Goal: Information Seeking & Learning: Find specific page/section

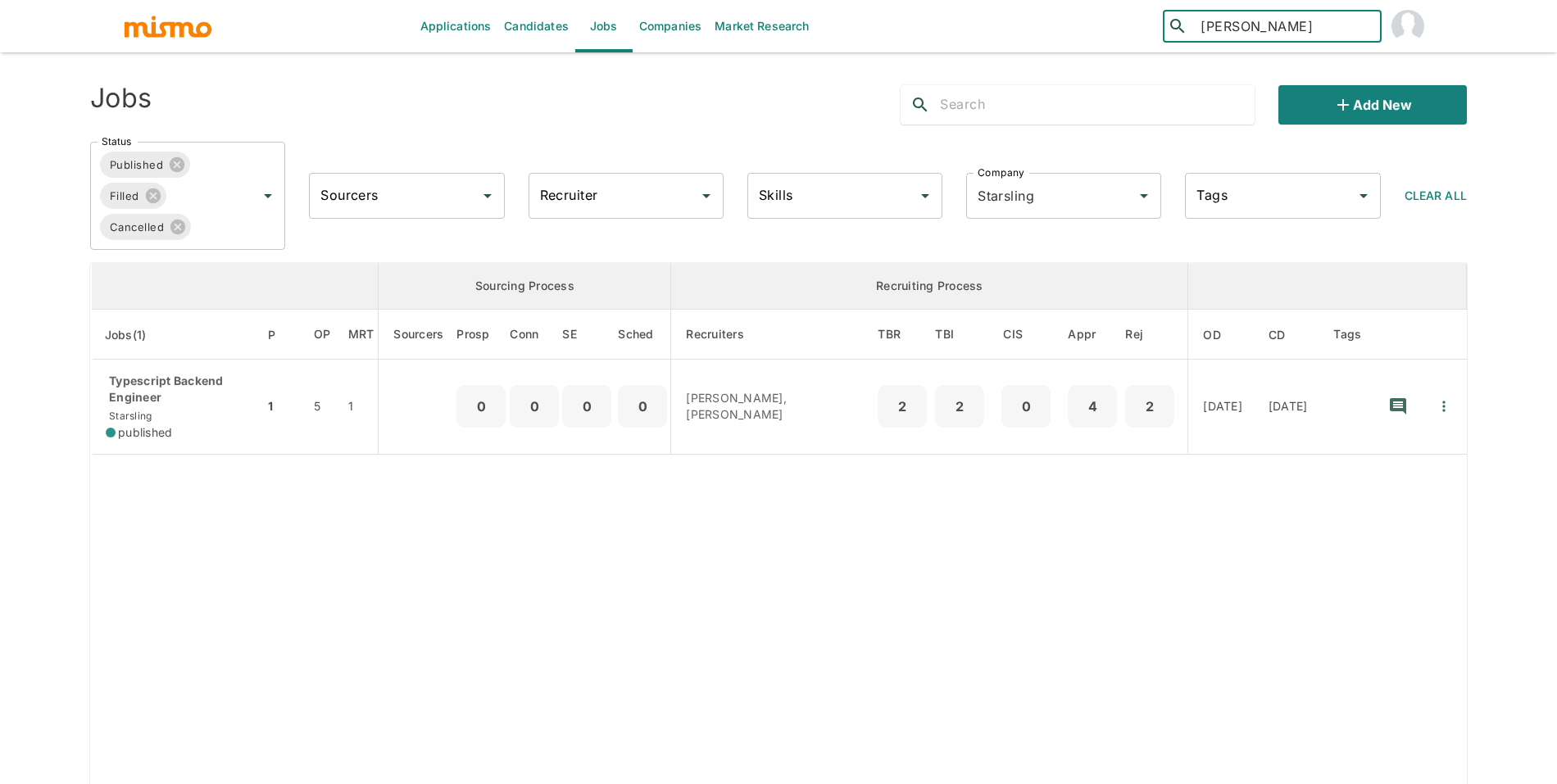
type input "luciano perez"
click at [1219, 64] on div "Luciano Pérez (Argentina)" at bounding box center [1273, 80] width 219 height 62
click at [990, 160] on div "Company Starsling Company" at bounding box center [1057, 188] width 208 height 59
click at [1021, 199] on input "Starsling" at bounding box center [1041, 195] width 134 height 31
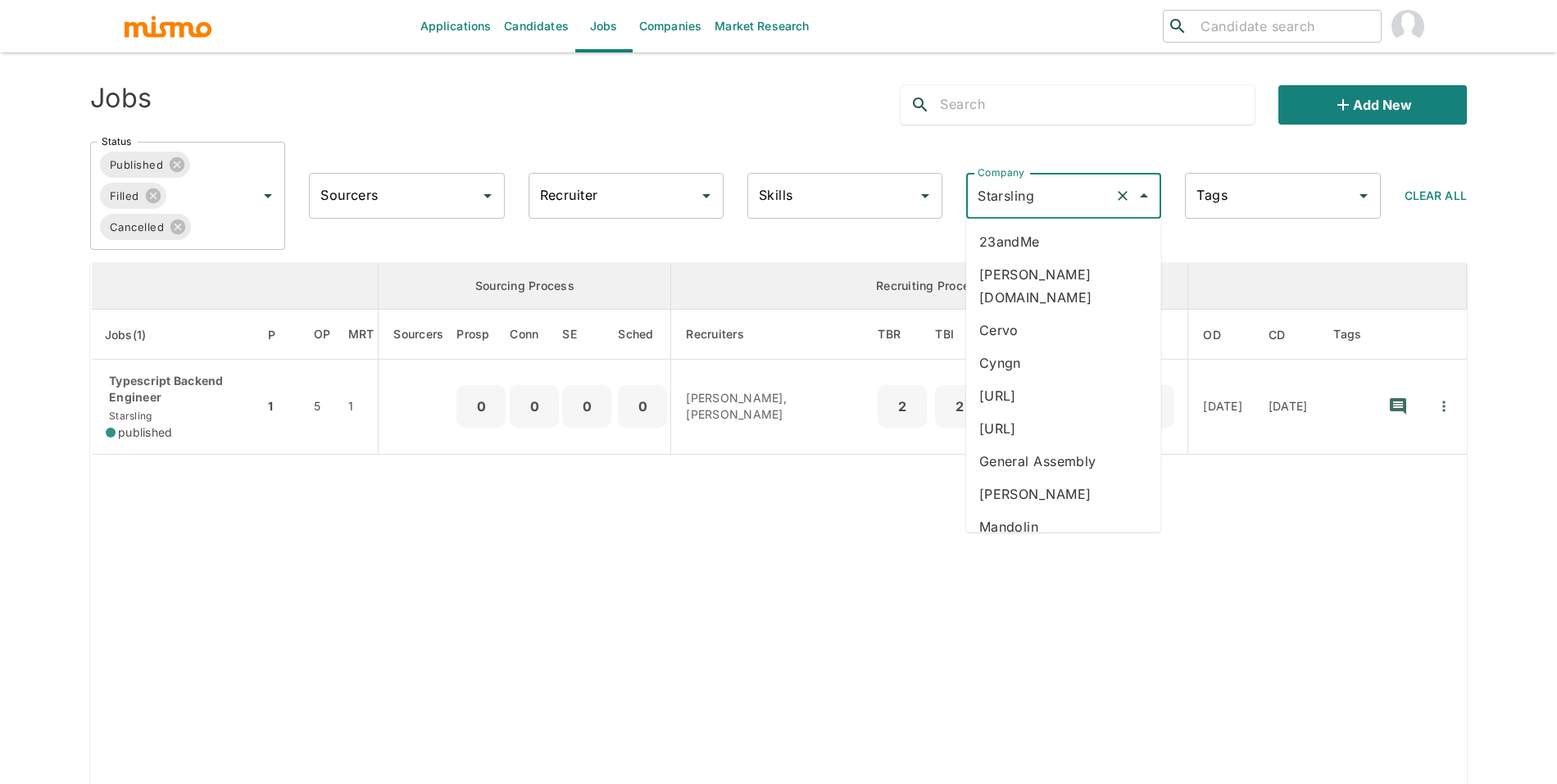
click at [1064, 445] on li "General Assembly" at bounding box center [1064, 461] width 195 height 33
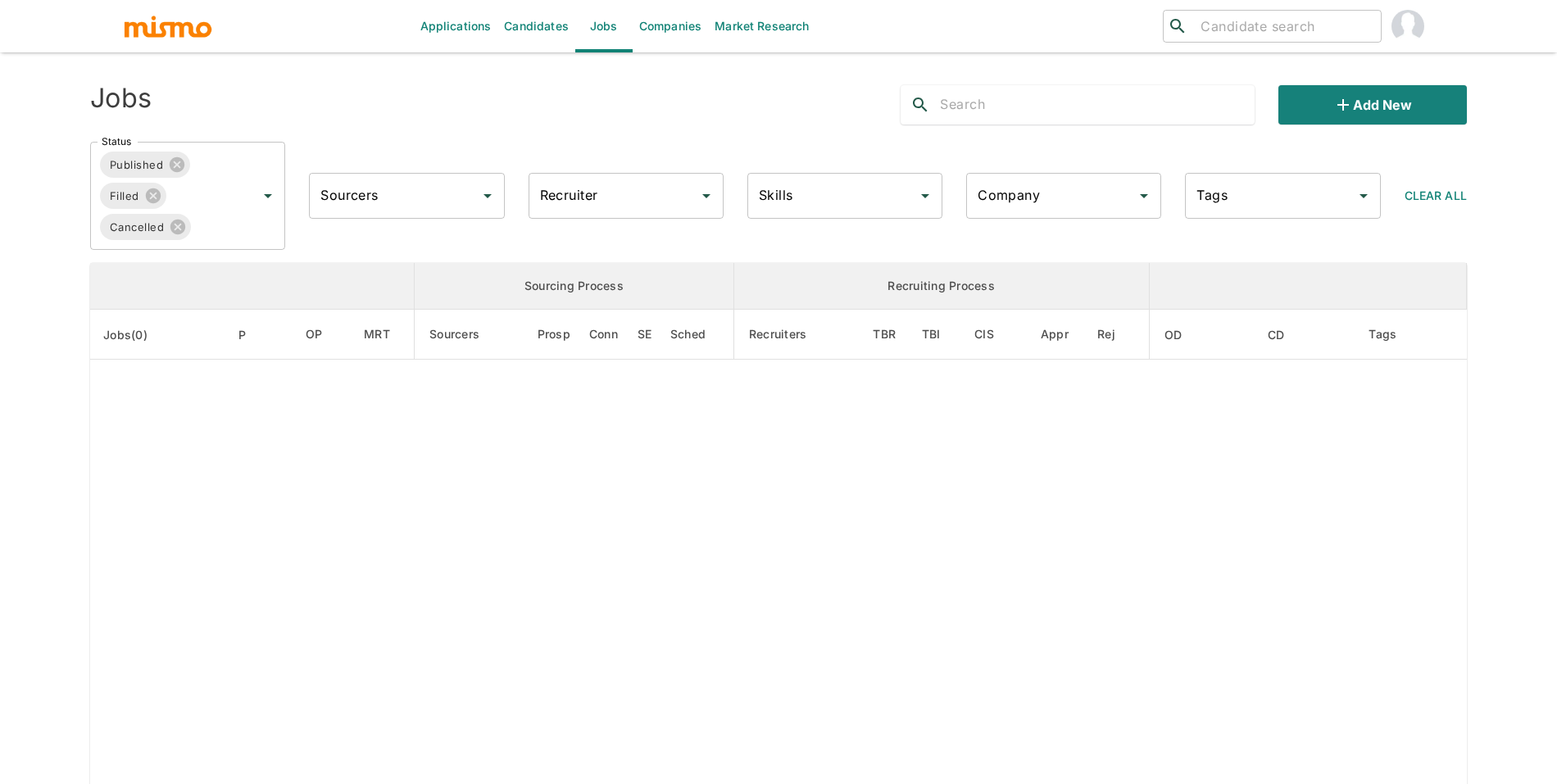
type input "General Assembly"
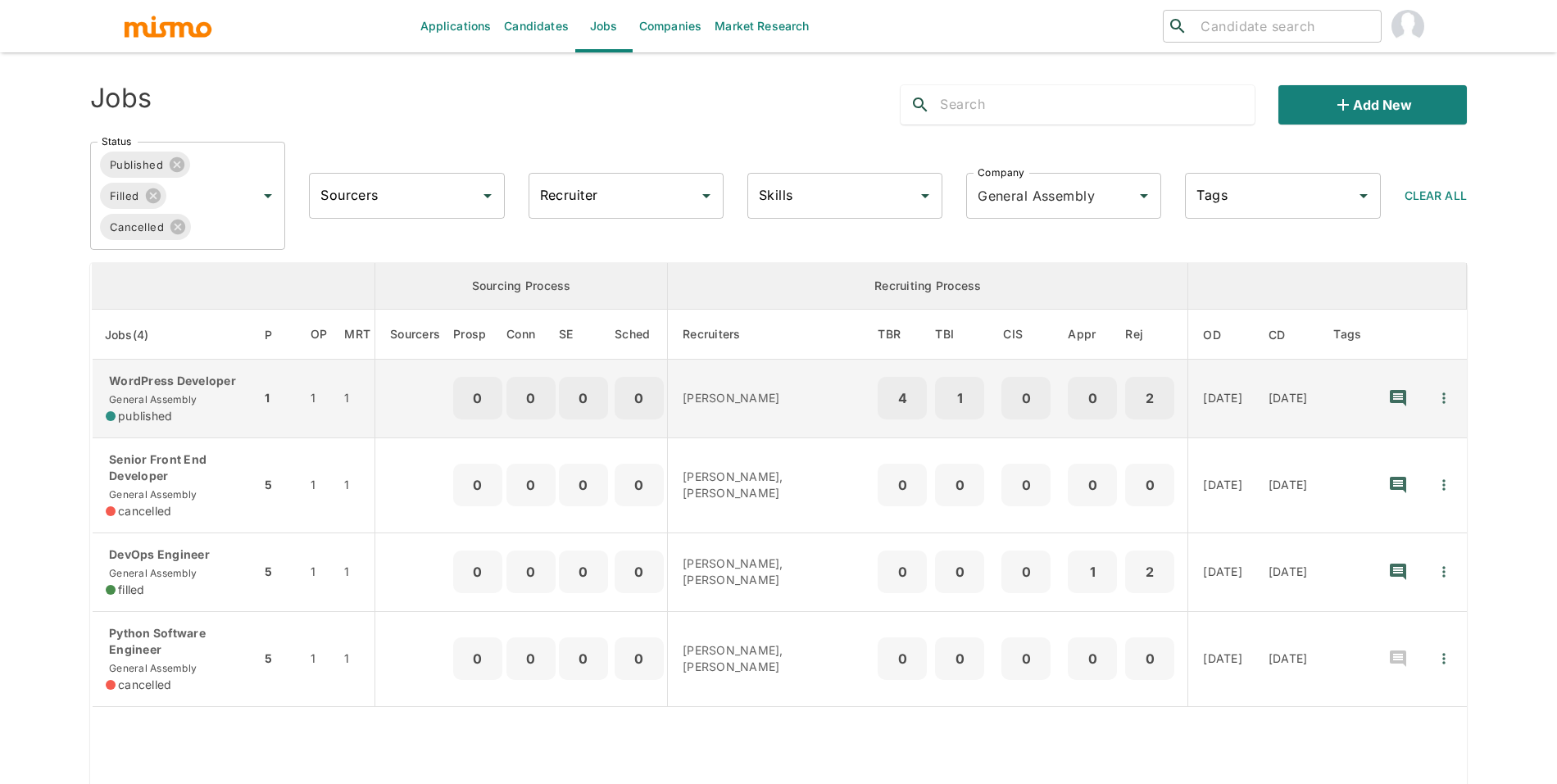
click at [191, 423] on div "WordPress Developer General Assembly published" at bounding box center [177, 398] width 142 height 52
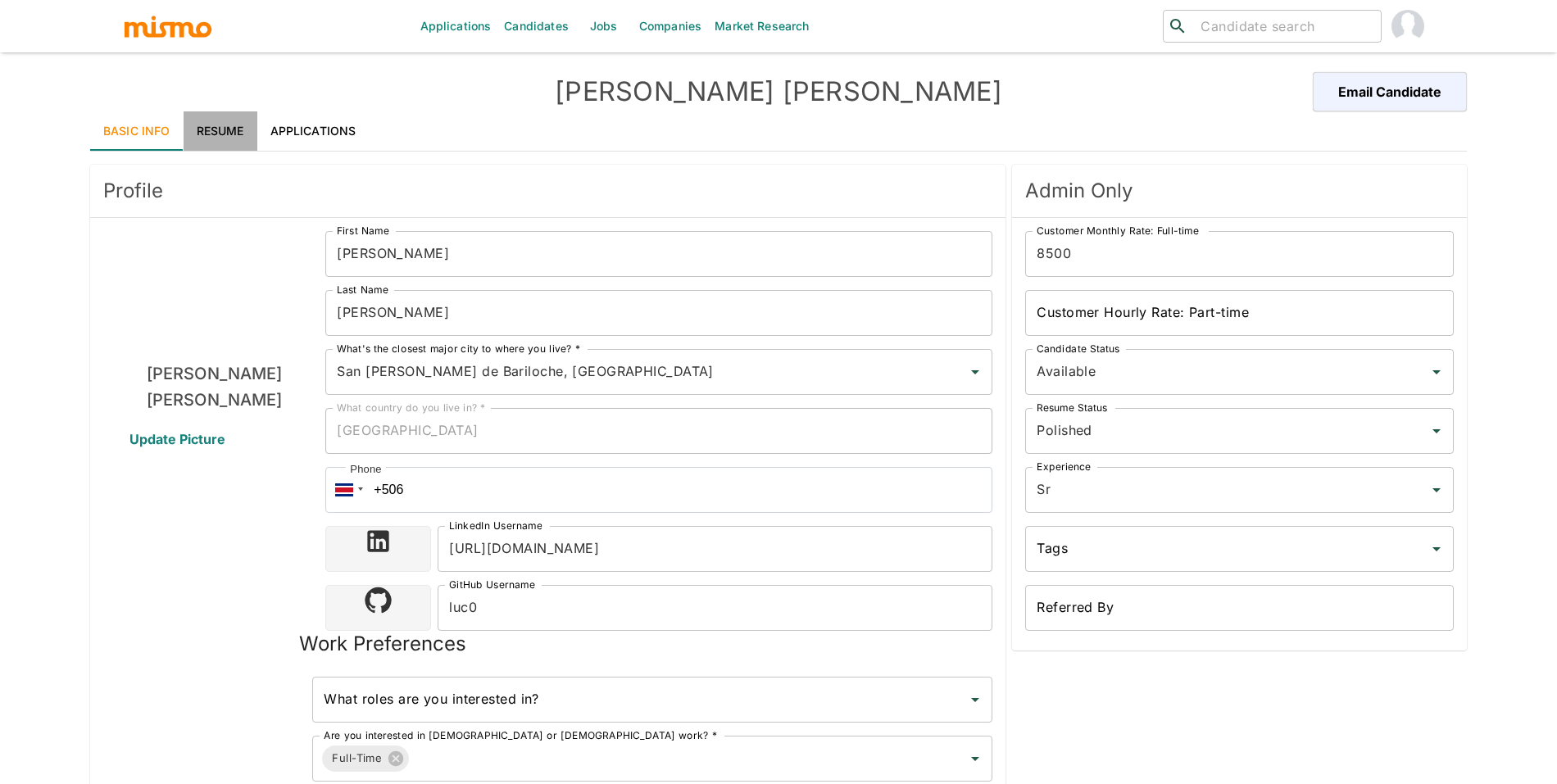
click at [235, 134] on link "Resume" at bounding box center [220, 131] width 74 height 39
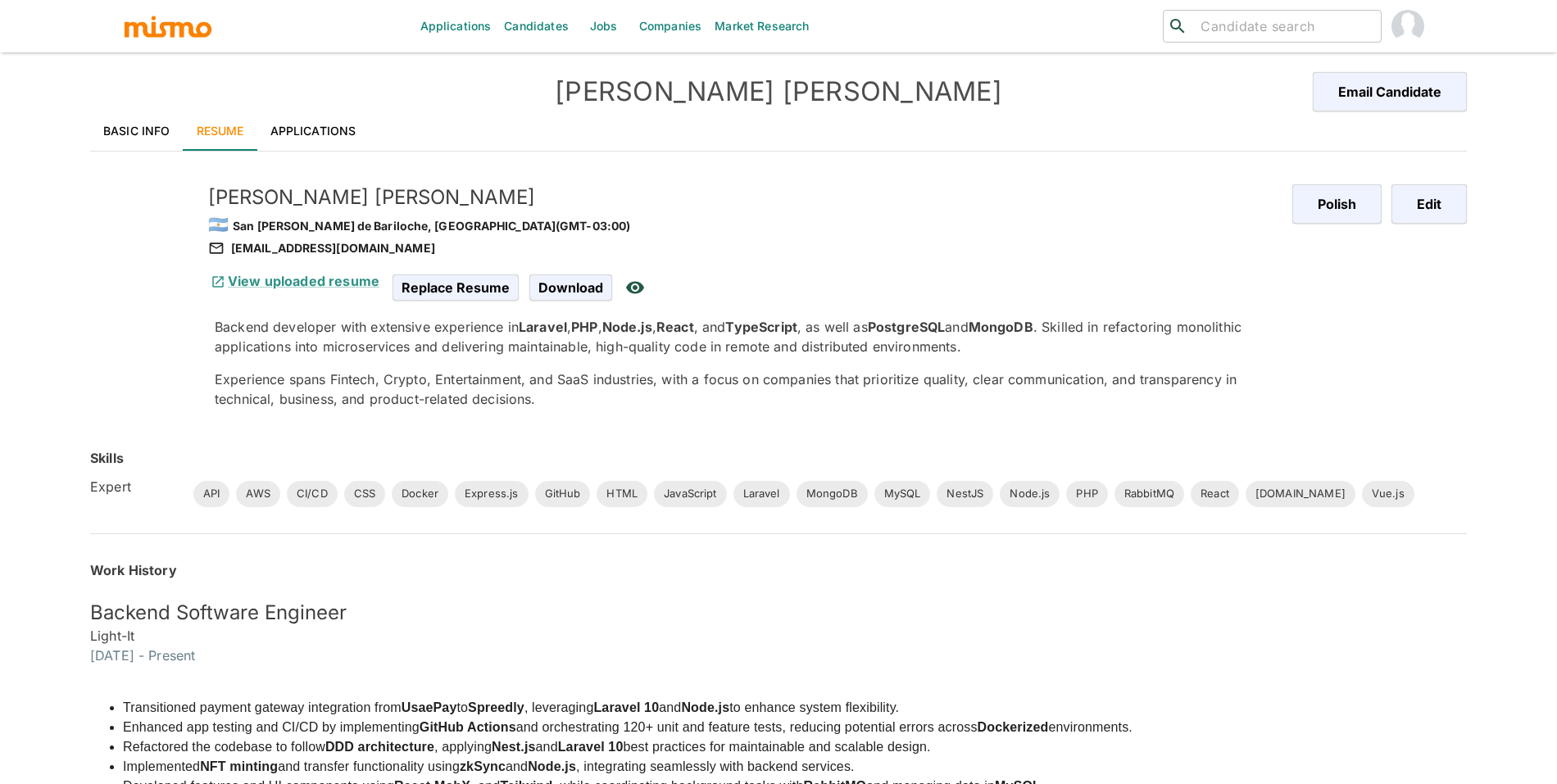
click at [281, 266] on div "View uploaded resume" at bounding box center [293, 281] width 184 height 33
click at [281, 272] on link "View uploaded resume" at bounding box center [294, 280] width 171 height 16
click at [1259, 17] on input "search" at bounding box center [1284, 25] width 180 height 23
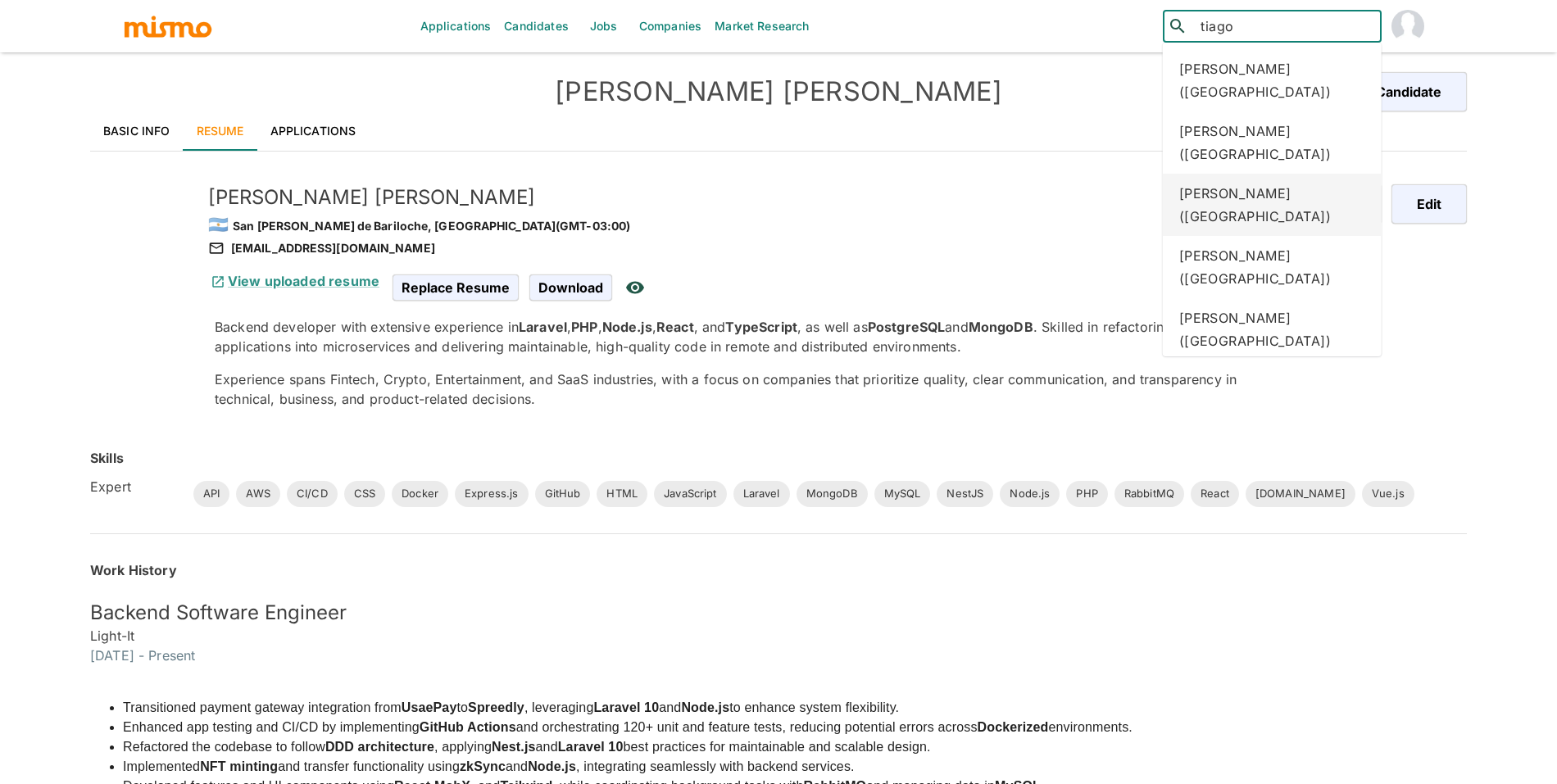
type input "tiago a"
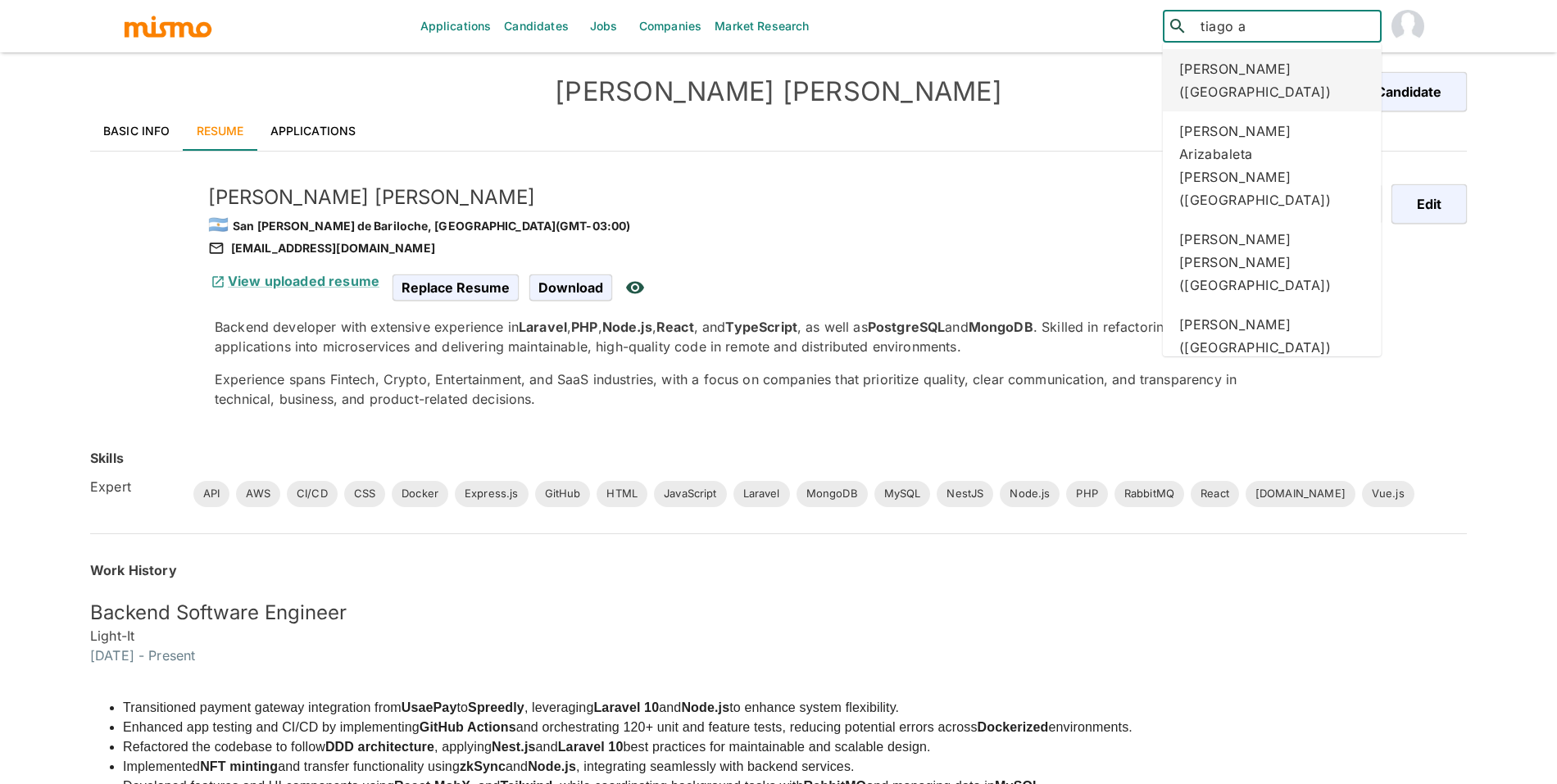
click at [1274, 86] on div "Tiago Alves Baptista (Brazil)" at bounding box center [1273, 80] width 219 height 62
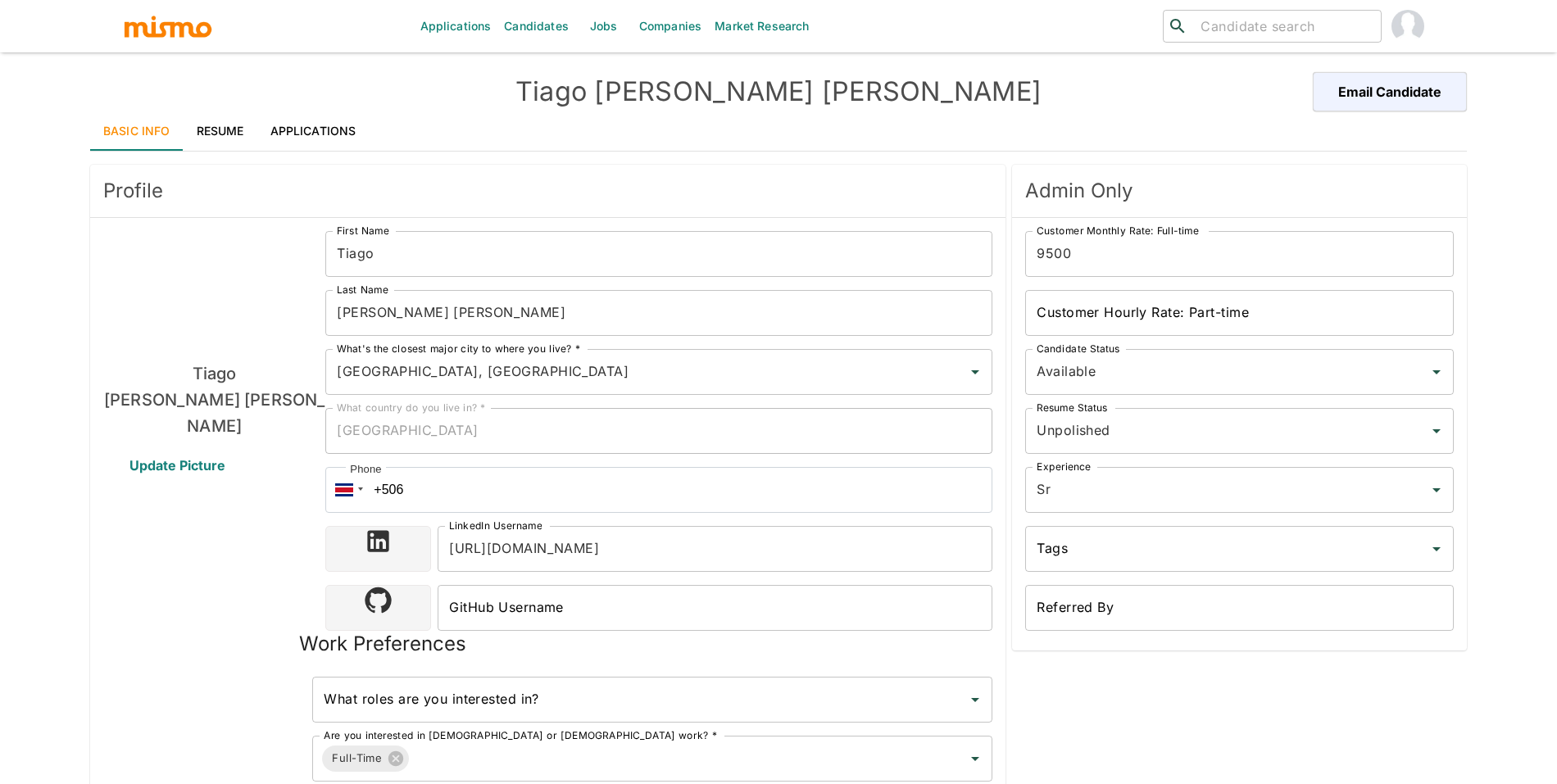
click at [241, 140] on link "Resume" at bounding box center [220, 131] width 74 height 39
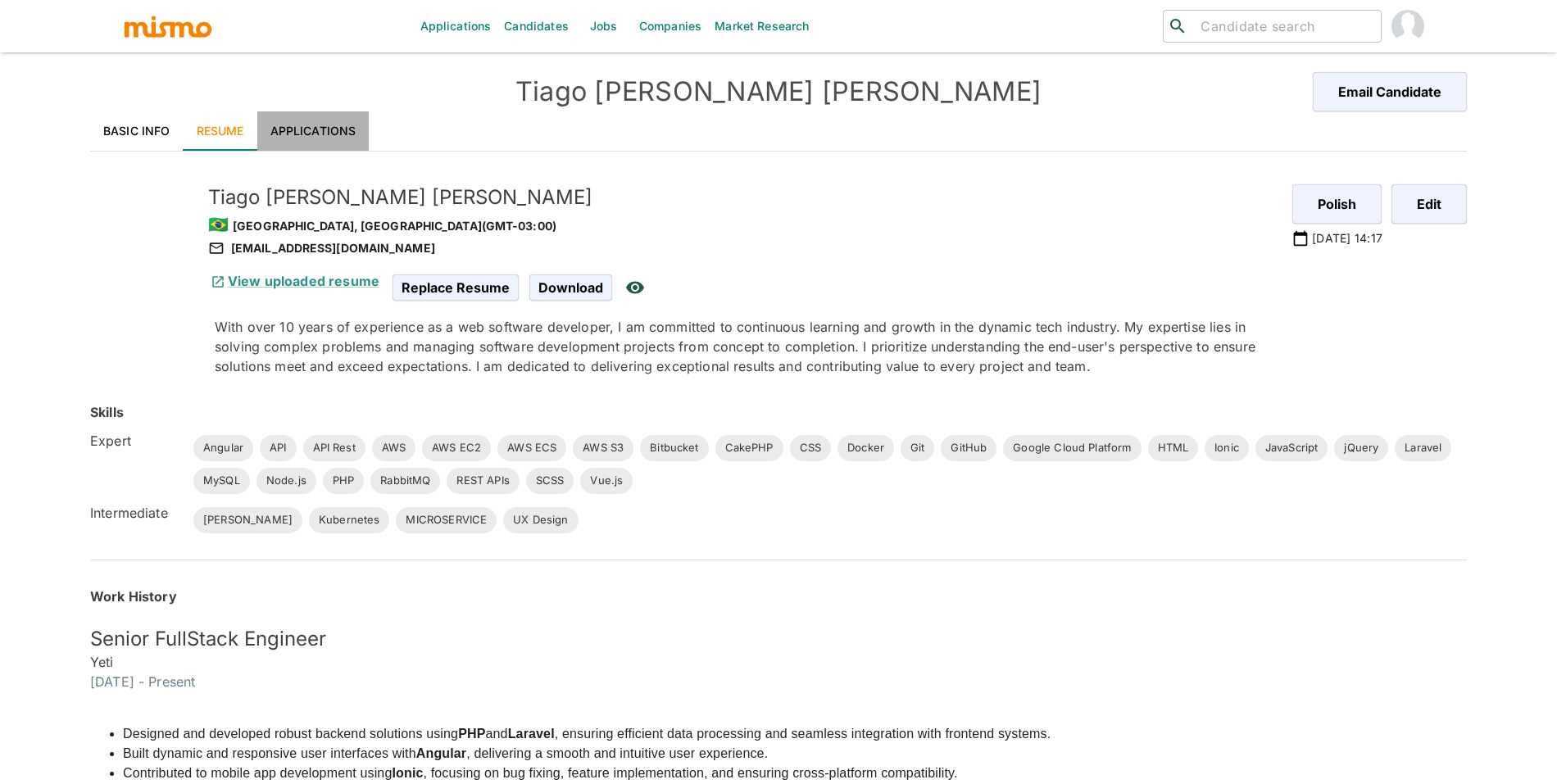
click at [342, 125] on link "Applications" at bounding box center [313, 131] width 112 height 39
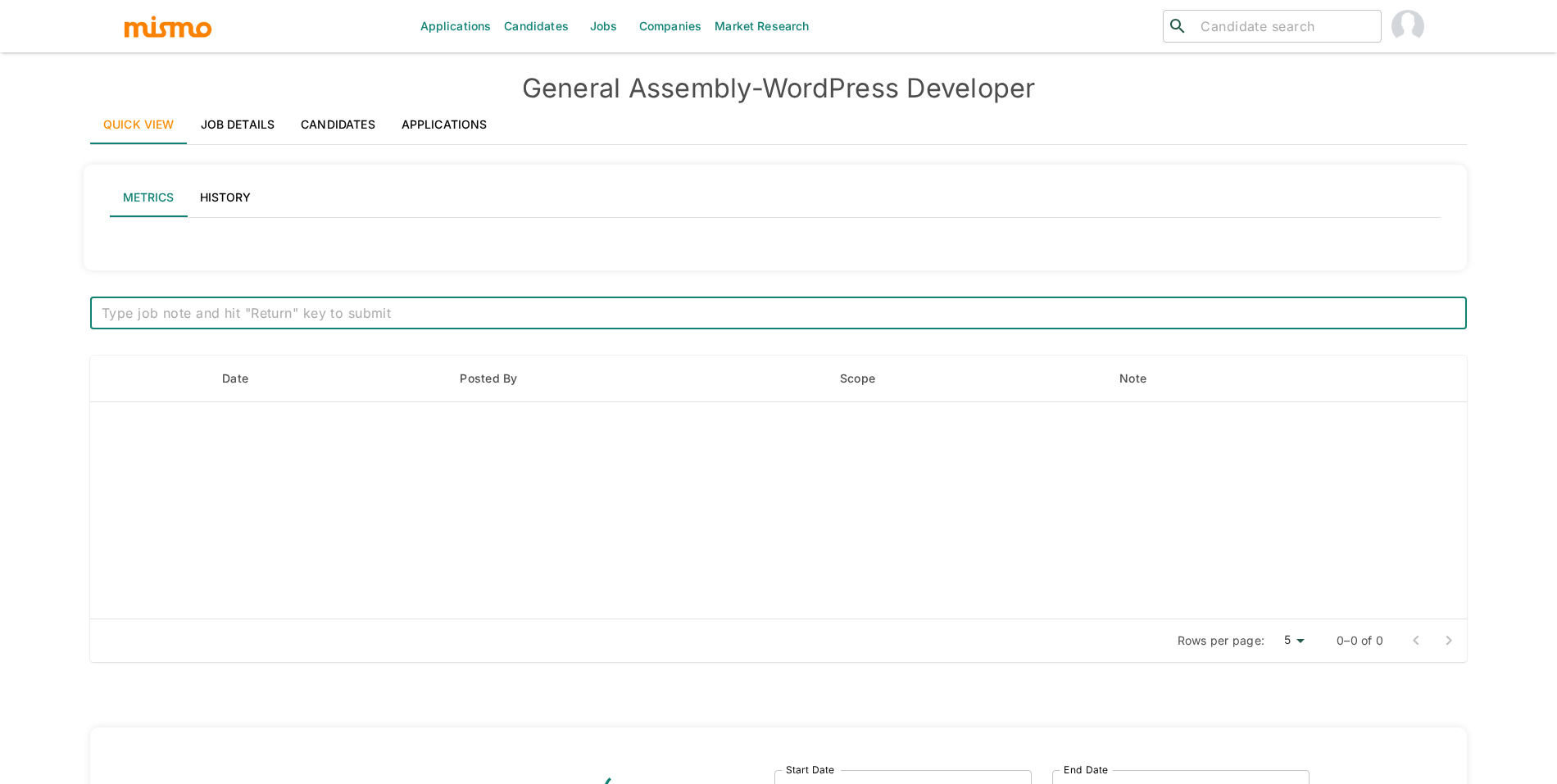
click at [252, 142] on link "Job Details" at bounding box center [238, 125] width 101 height 39
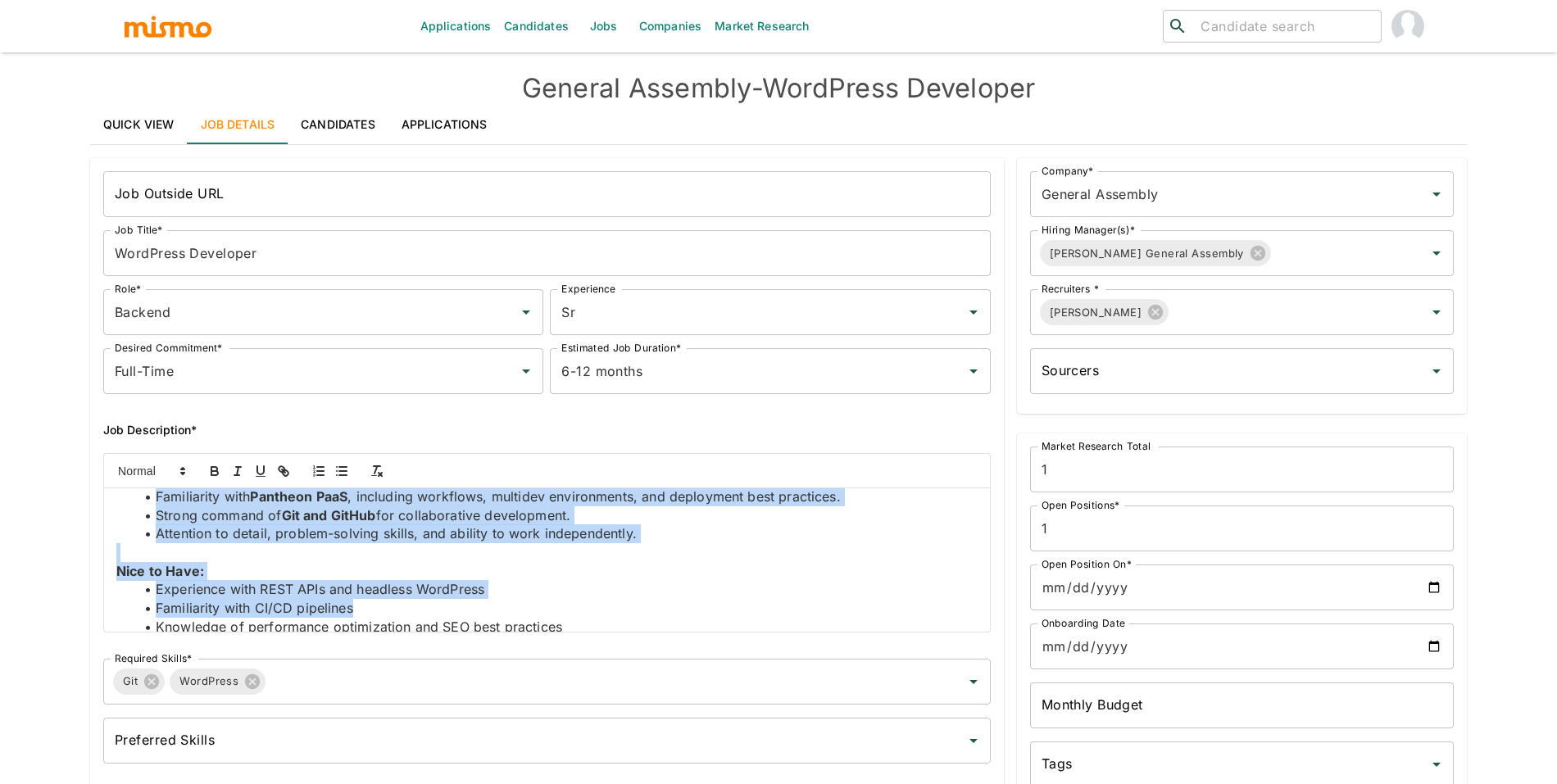
scroll to position [211, 0]
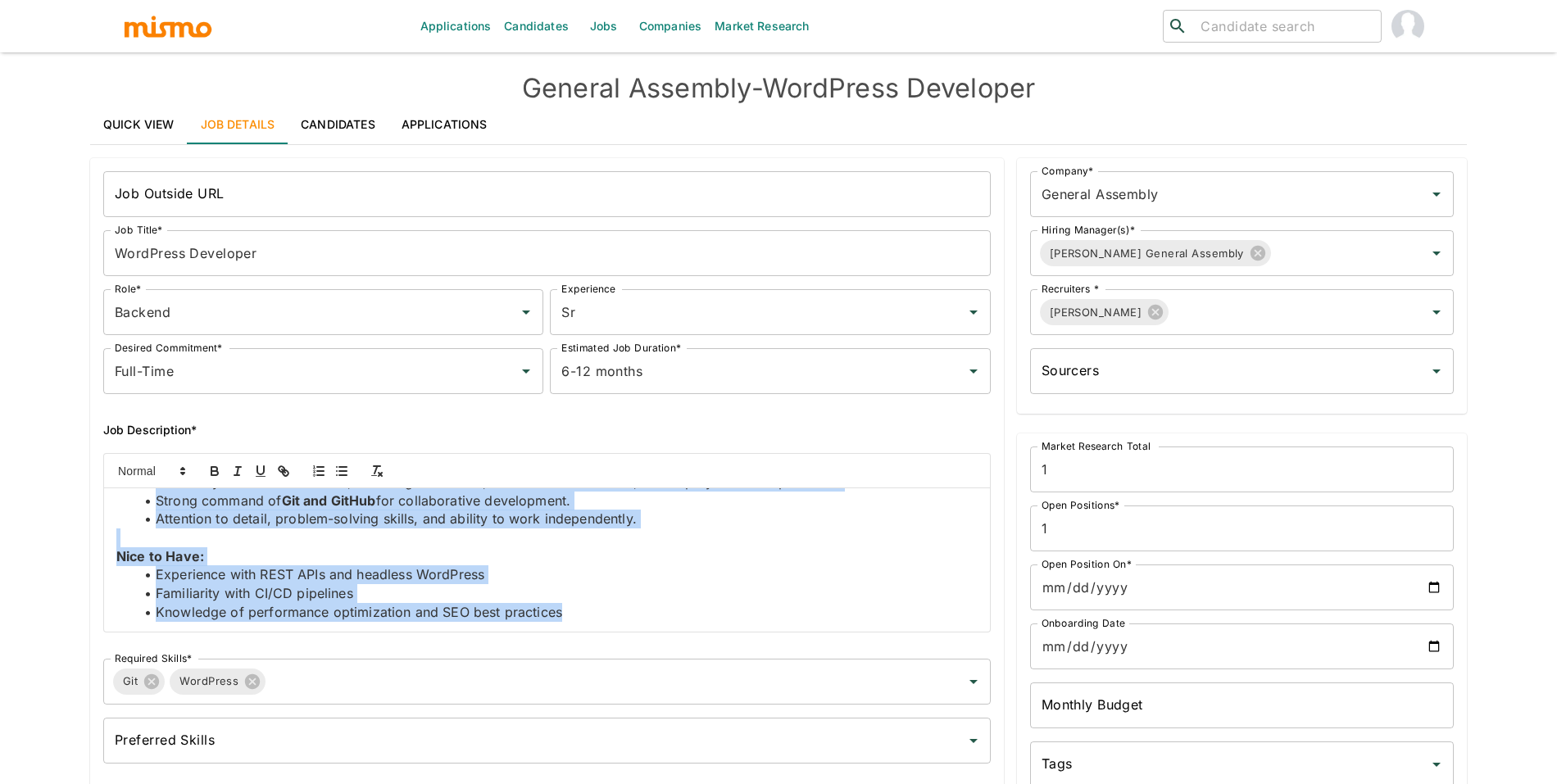
drag, startPoint x: 115, startPoint y: 517, endPoint x: 563, endPoint y: 623, distance: 460.4
click at [563, 623] on div "What You’ll Do: Build and maintain custom WordPress plugins tailored to unique …" at bounding box center [547, 559] width 885 height 143
copy div "What You’ll Do: Build and maintain custom WordPress plugins tailored to unique …"
